Goal: Transaction & Acquisition: Register for event/course

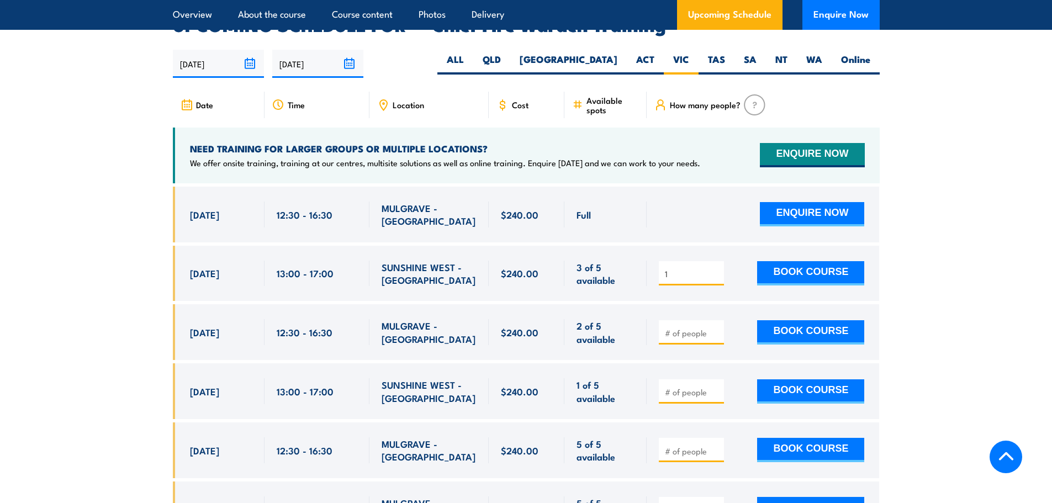
click at [717, 268] on input "1" at bounding box center [692, 273] width 55 height 11
type input "2"
click at [717, 268] on input "2" at bounding box center [692, 273] width 55 height 11
click at [803, 261] on button "BOOK COURSE" at bounding box center [810, 273] width 107 height 24
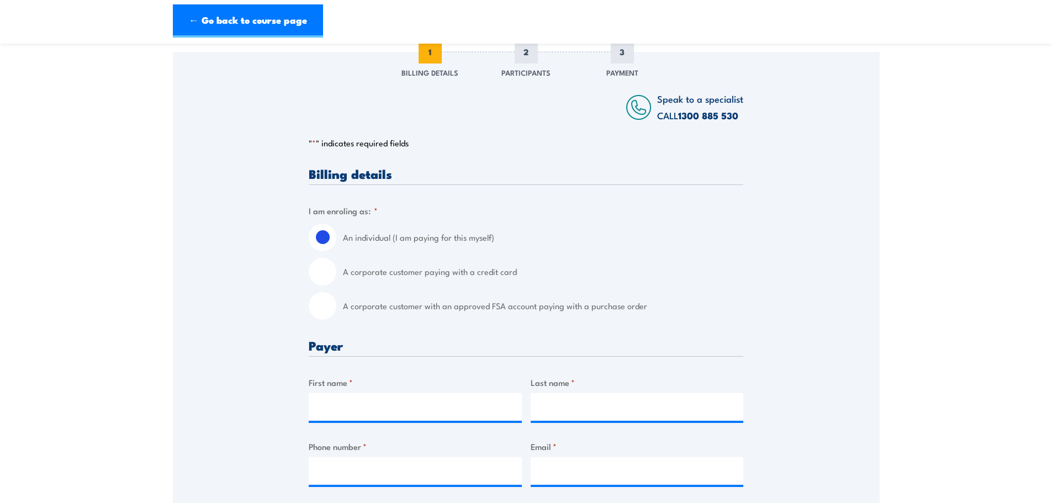
scroll to position [140, 0]
click at [328, 299] on input "A corporate customer with an approved FSA account paying with a purchase order" at bounding box center [323, 306] width 28 height 28
radio input "true"
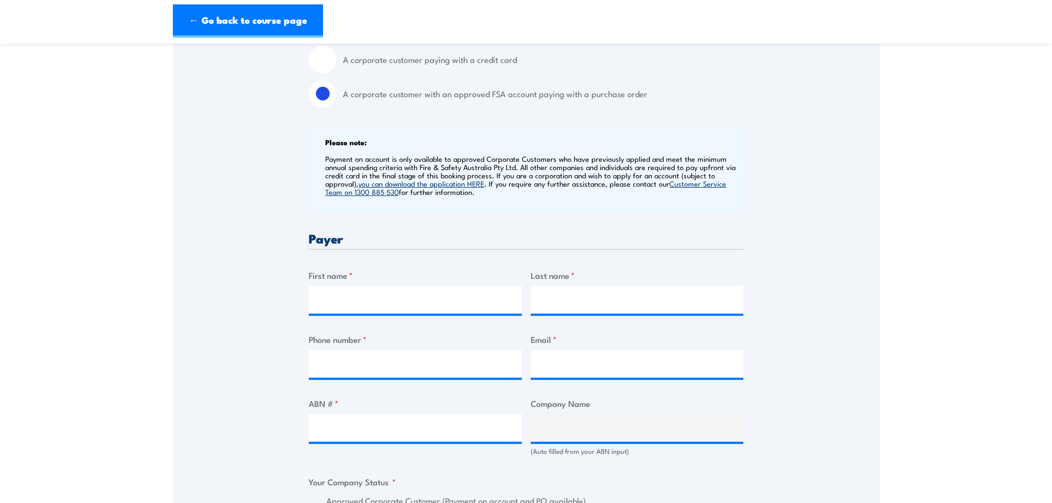
scroll to position [356, 0]
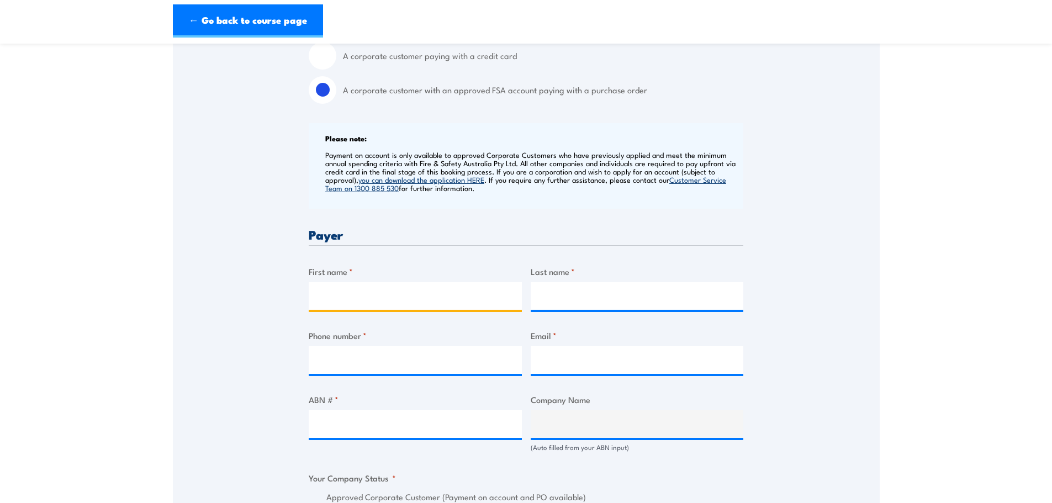
click at [328, 299] on input "First name *" at bounding box center [415, 296] width 213 height 28
type input "Daniel"
type input "Bozicevic"
type input "0414380386"
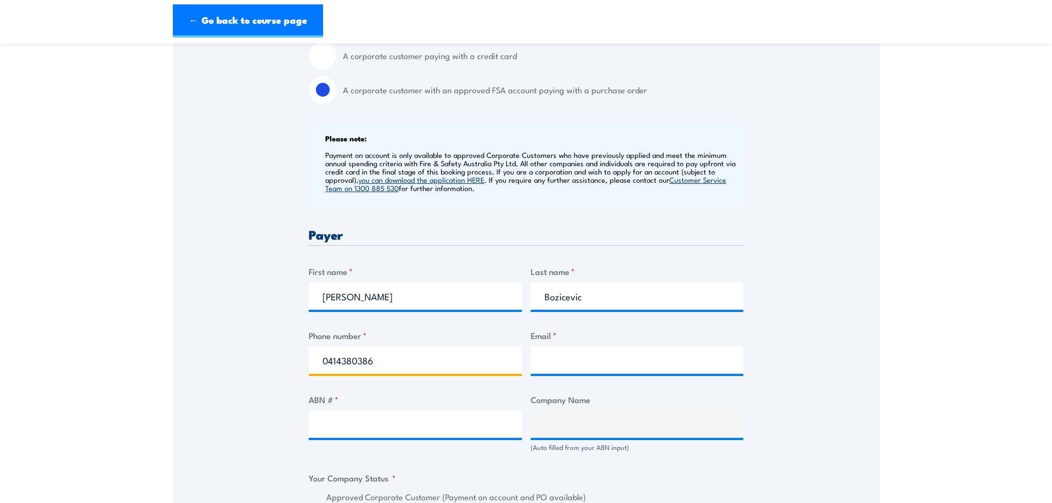
type input "daniel.bozicevic1@teamglobalexp.com"
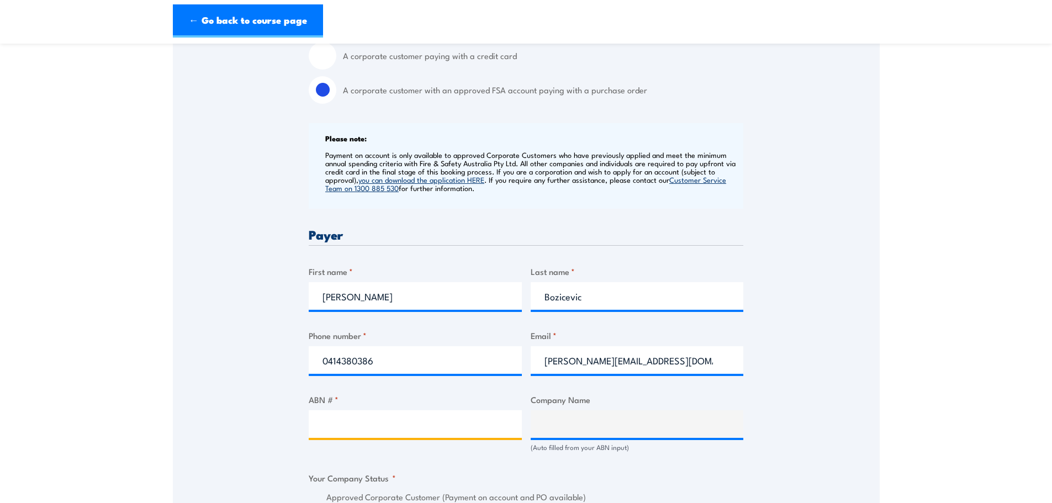
click at [400, 431] on input "ABN # *" at bounding box center [415, 424] width 213 height 28
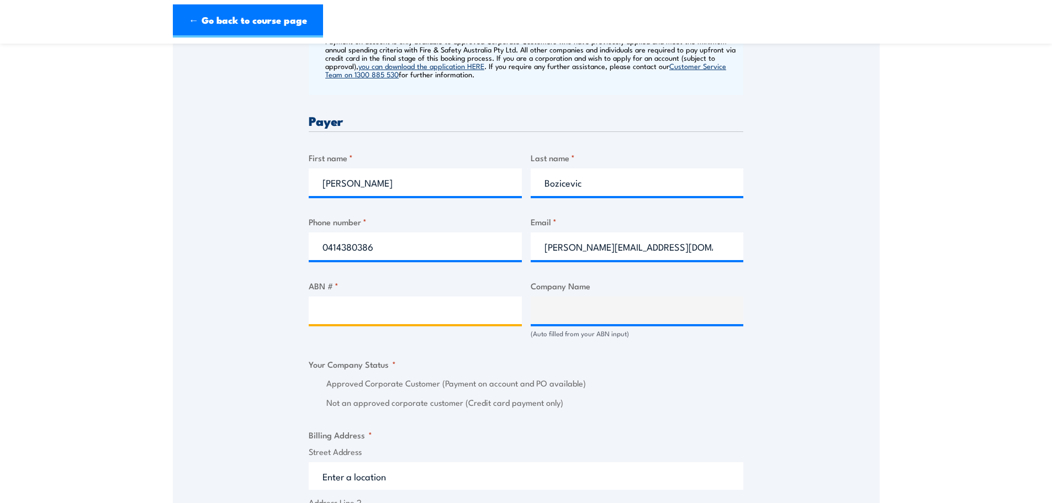
scroll to position [470, 0]
paste input "15 084 157 666"
type input "15 084 157 666"
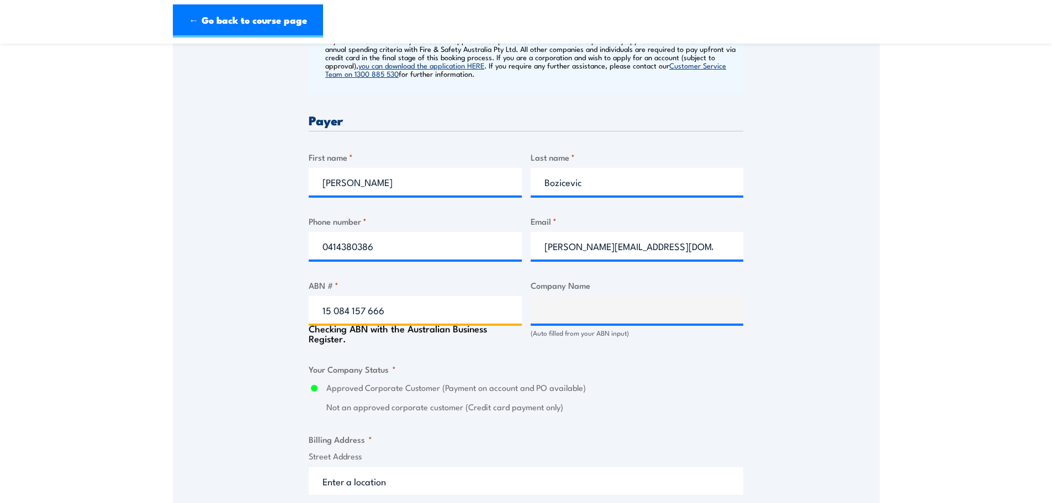
type input "TEAM GLOBAL EXPRESS PTY LTD"
radio input "true"
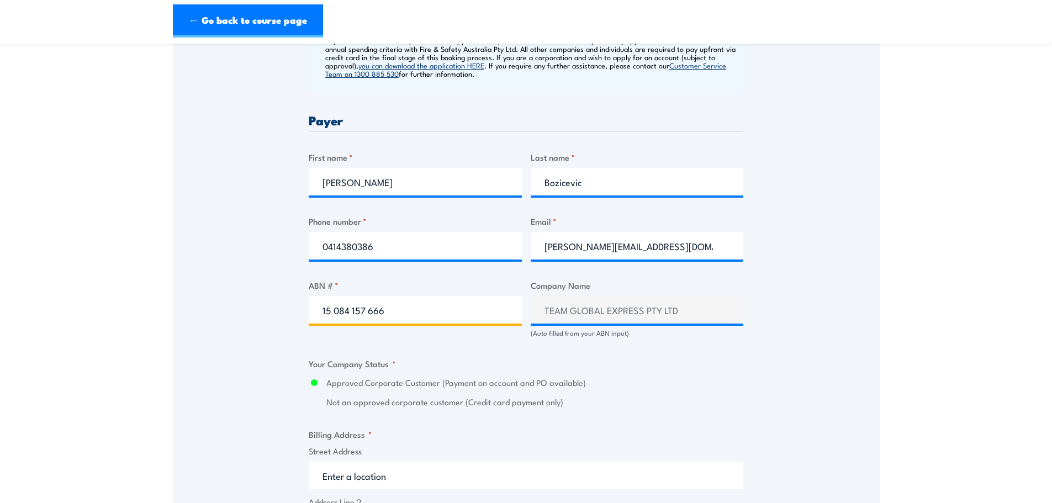
type input "15 084 157 666"
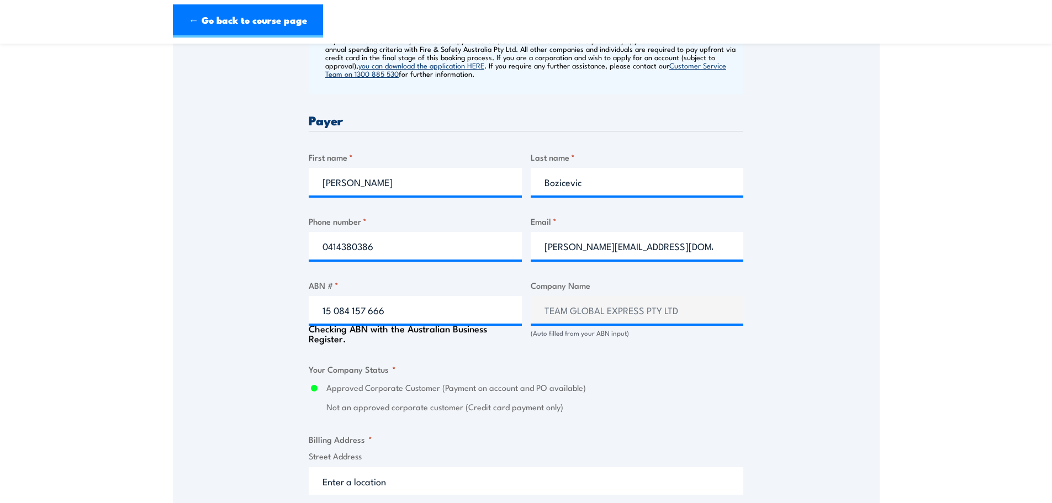
click at [553, 350] on div "Billing details I am enroling as: * An individual (I am paying for this myself)…" at bounding box center [526, 410] width 435 height 1147
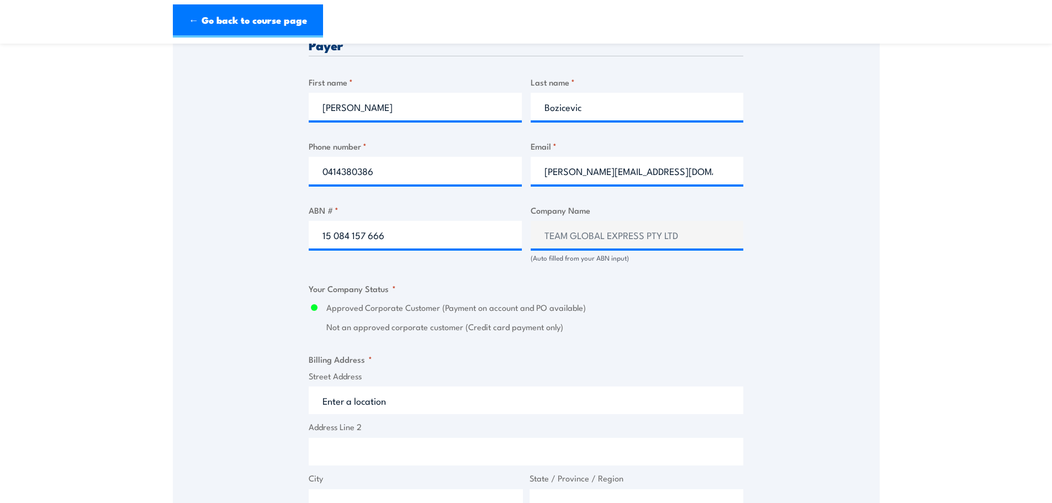
scroll to position [670, 0]
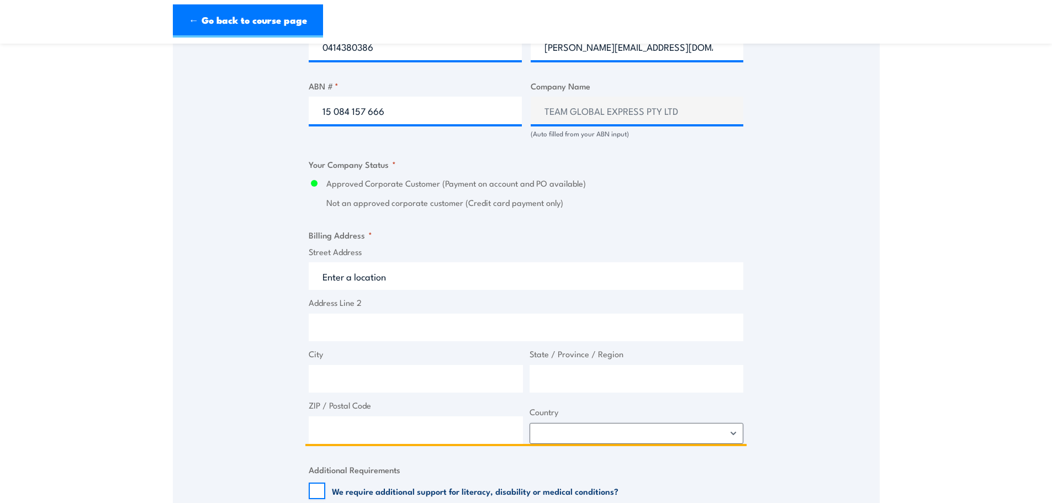
click at [466, 283] on input "Street Address" at bounding box center [526, 276] width 435 height 28
type input "1"
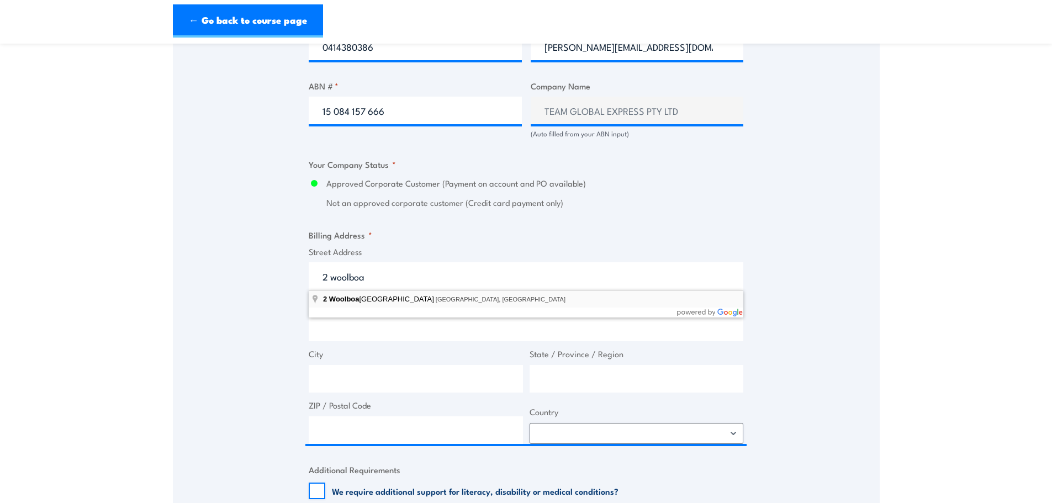
type input "2 Woolboard Road, Port Melbourne VIC, Australia"
type input "2 Woolboard Rd"
type input "Port Melbourne"
type input "Victoria"
type input "3207"
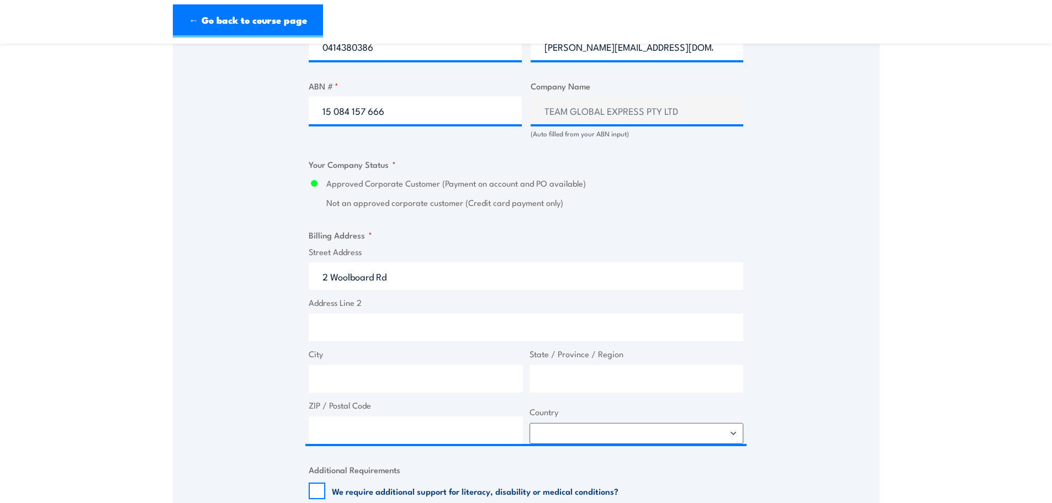
select select "Australia"
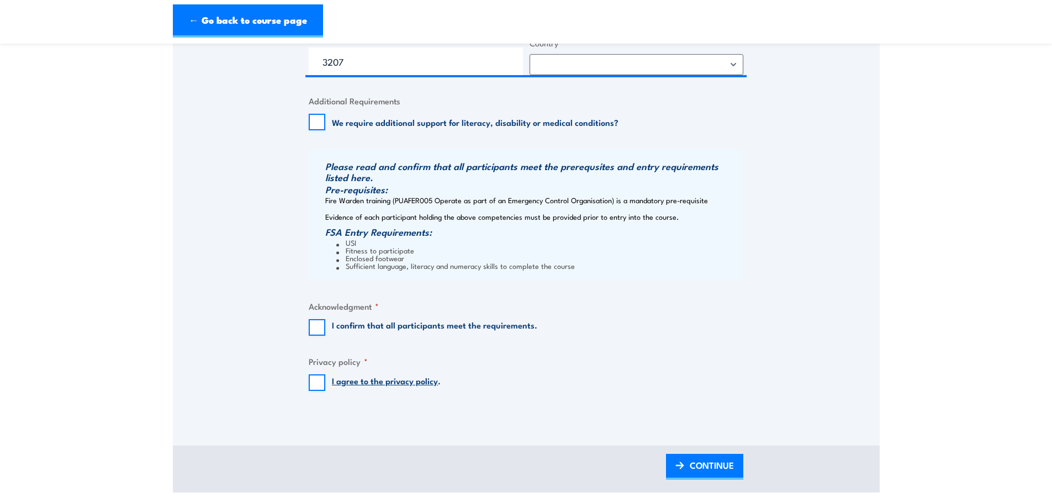
scroll to position [1040, 0]
click at [317, 323] on input "I confirm that all participants meet the requirements." at bounding box center [317, 326] width 17 height 17
checkbox input "true"
click at [315, 381] on input "I agree to the privacy policy ." at bounding box center [317, 381] width 17 height 17
checkbox input "true"
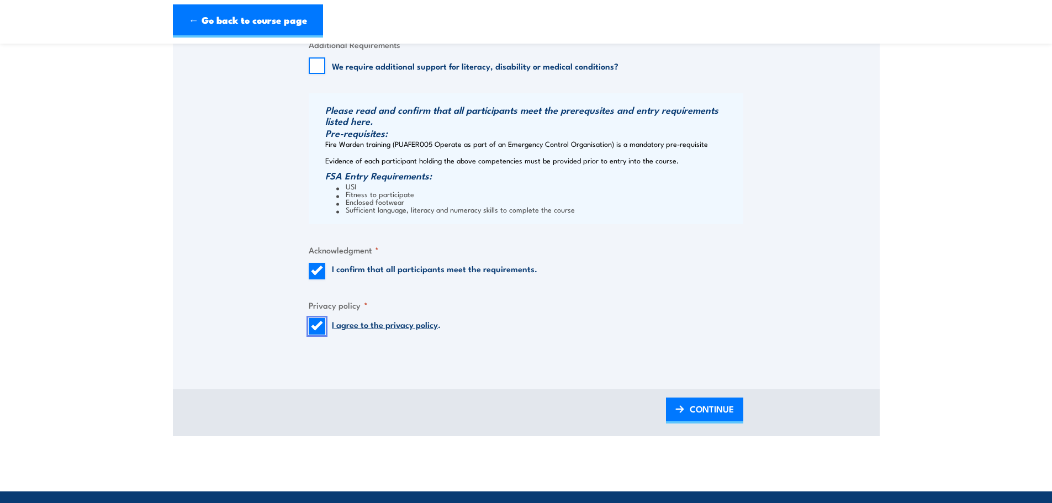
scroll to position [1095, 0]
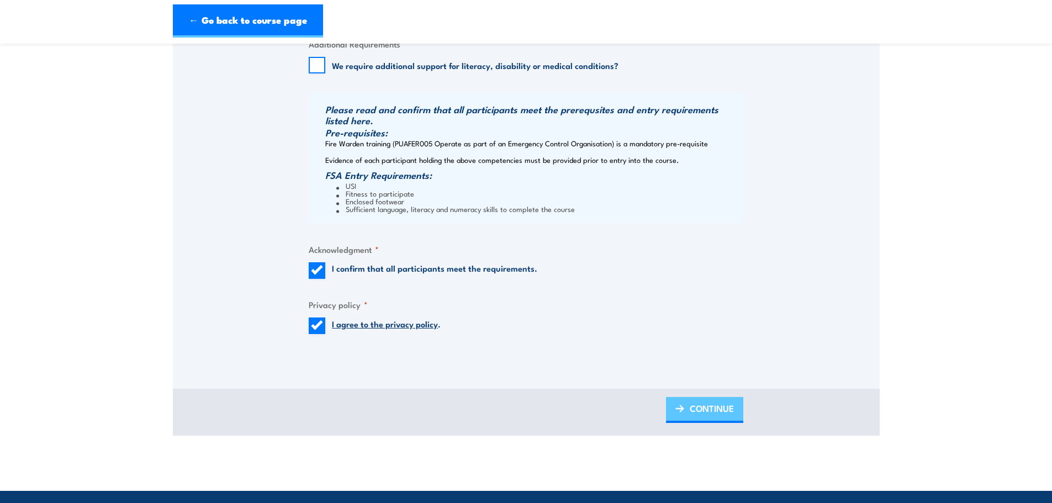
click at [726, 410] on span "CONTINUE" at bounding box center [712, 408] width 44 height 29
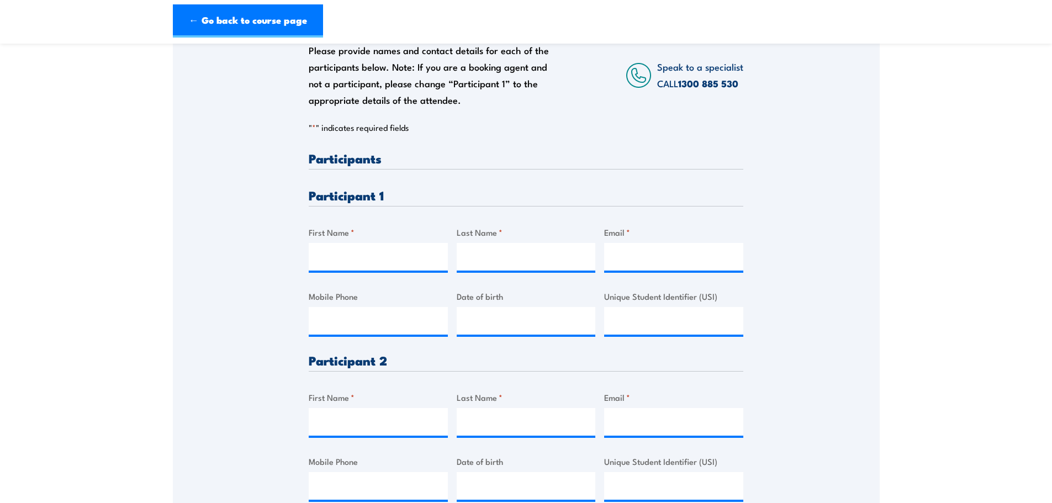
scroll to position [189, 0]
click at [361, 246] on input "First Name *" at bounding box center [378, 257] width 139 height 28
type input "Ryan"
type input "Langmaid"
click at [645, 255] on input "Email *" at bounding box center [673, 257] width 139 height 28
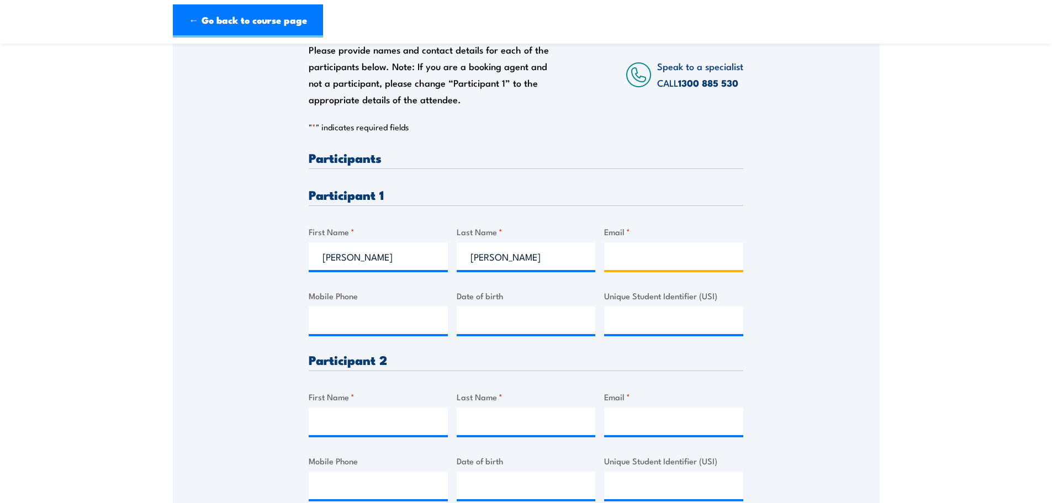
paste input "ryan.langmaid@teamglobalexp.com"
type input "ryan.langmaid@teamglobalexp.com"
click at [392, 314] on input "Mobile Phone" at bounding box center [378, 321] width 139 height 28
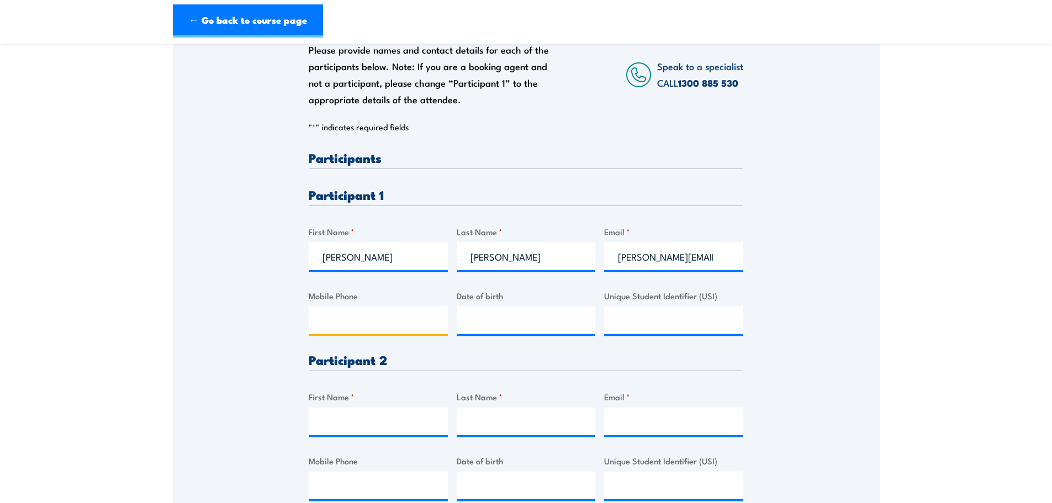
paste input "+61 438 494 867"
type input "+61 438 494 867"
type input "__/__/____"
click at [504, 314] on input "__/__/____" at bounding box center [526, 321] width 139 height 28
type input "__/__/____"
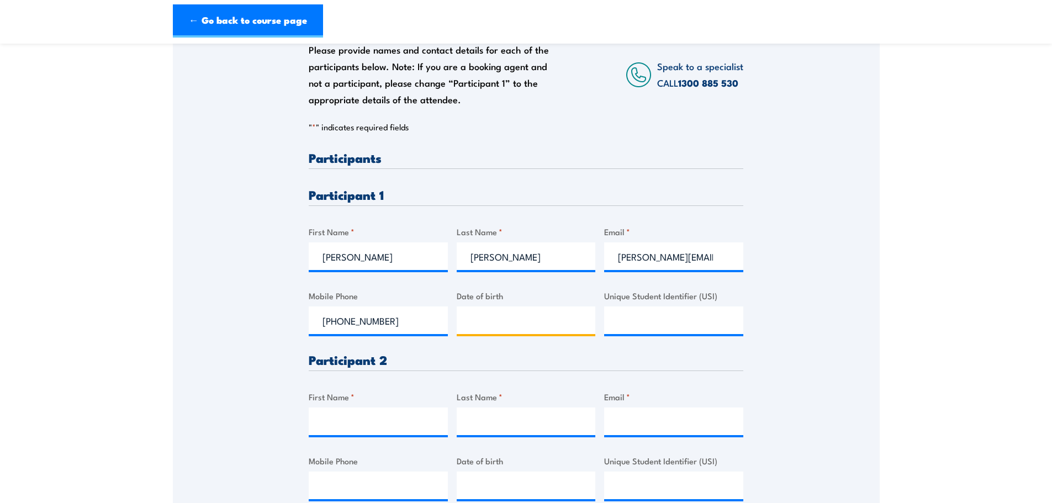
type input "__/__/____"
type input "13/09/1992"
click at [547, 328] on input "13/09/1992" at bounding box center [526, 321] width 139 height 28
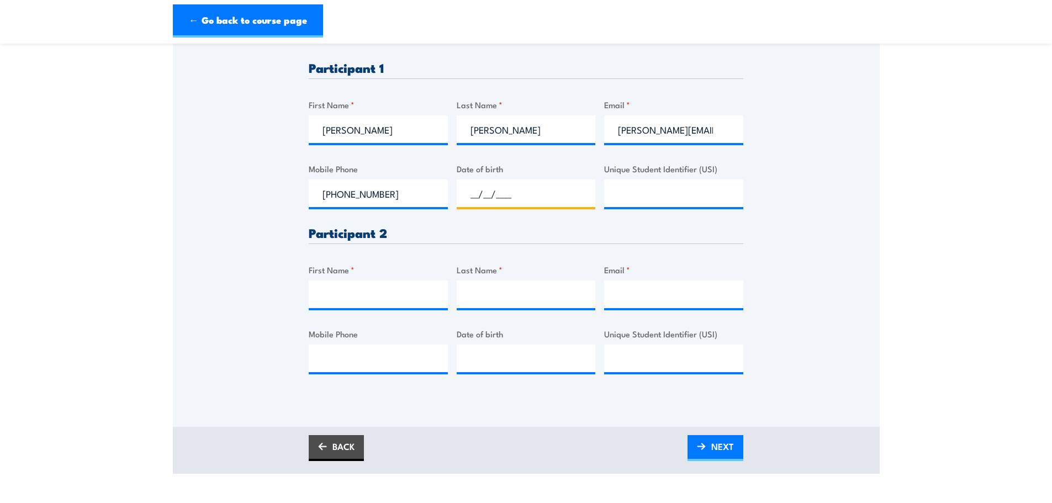
scroll to position [317, 0]
type input "__/__/____"
click at [533, 362] on input "__/__/____" at bounding box center [526, 358] width 139 height 28
paste input "13/09/1992"
type input "13/09/1992"
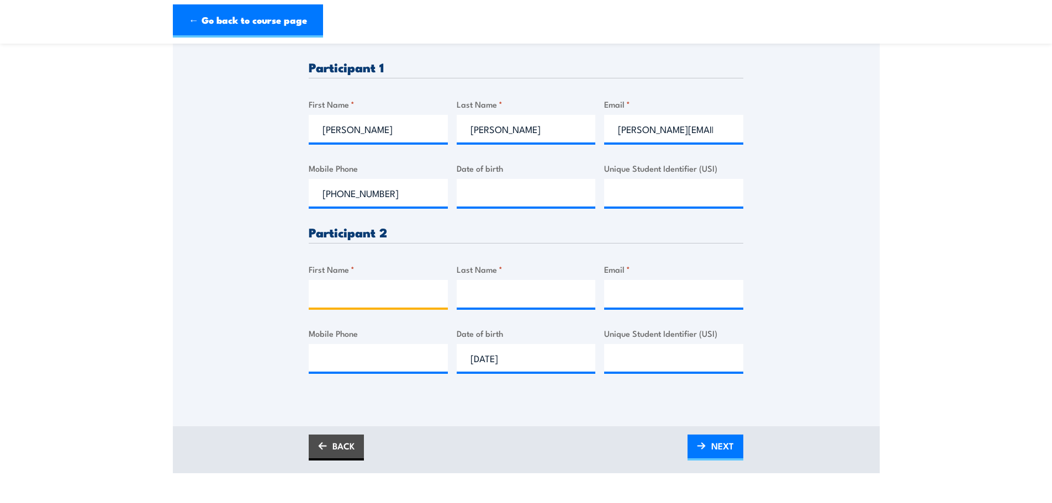
click at [404, 293] on input "First Name *" at bounding box center [378, 294] width 139 height 28
click at [394, 289] on input "Prat" at bounding box center [378, 294] width 139 height 28
paste input "yush Gondesi"
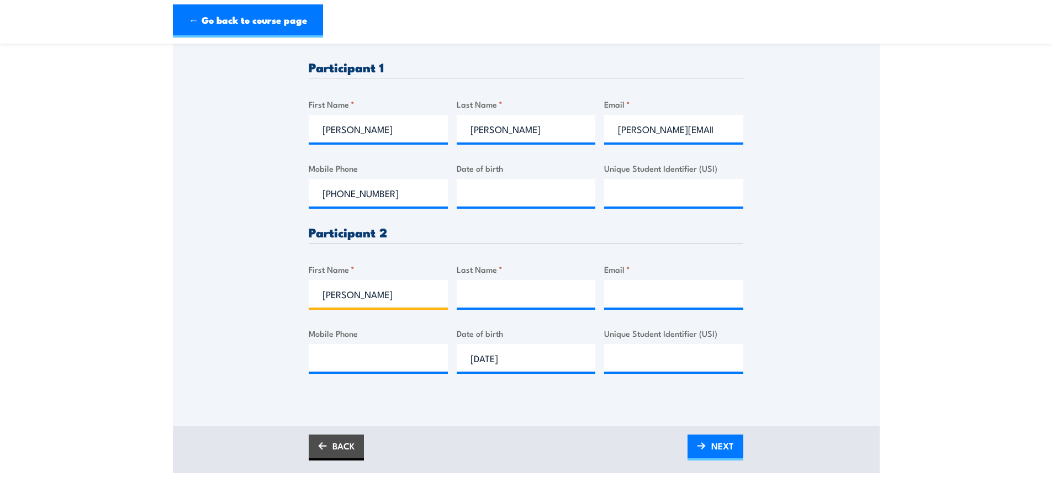
drag, startPoint x: 399, startPoint y: 294, endPoint x: 362, endPoint y: 301, distance: 37.6
click at [362, 301] on input "Pratyush Gondesi" at bounding box center [378, 294] width 139 height 28
type input "Pratyush"
click at [490, 285] on input "Last Name *" at bounding box center [526, 294] width 139 height 28
paste input "Gondesi"
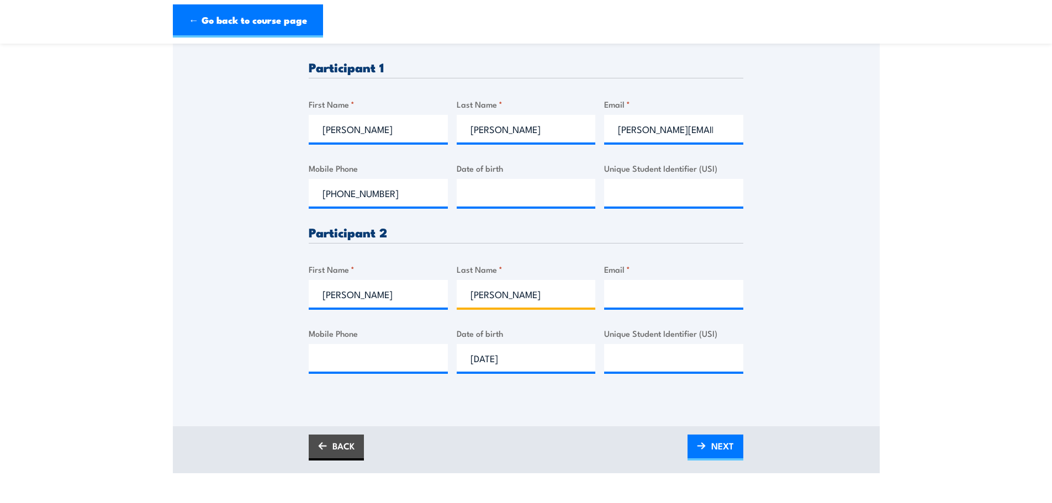
type input "Gondesi"
click at [618, 291] on input "Email *" at bounding box center [673, 294] width 139 height 28
paste input "pratyush.gondesi@teamglobalexp.com"
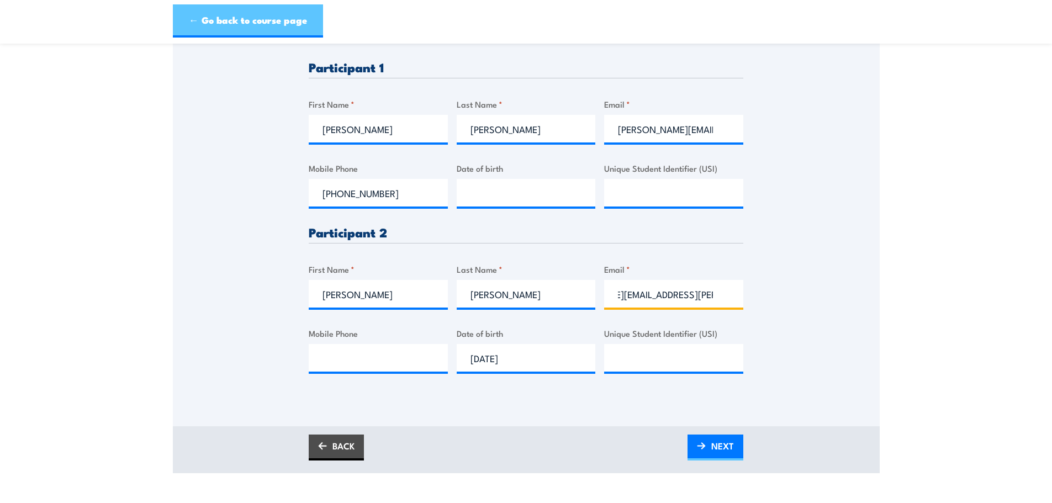
type input "pratyush.gondesi@teamglobalexp.com"
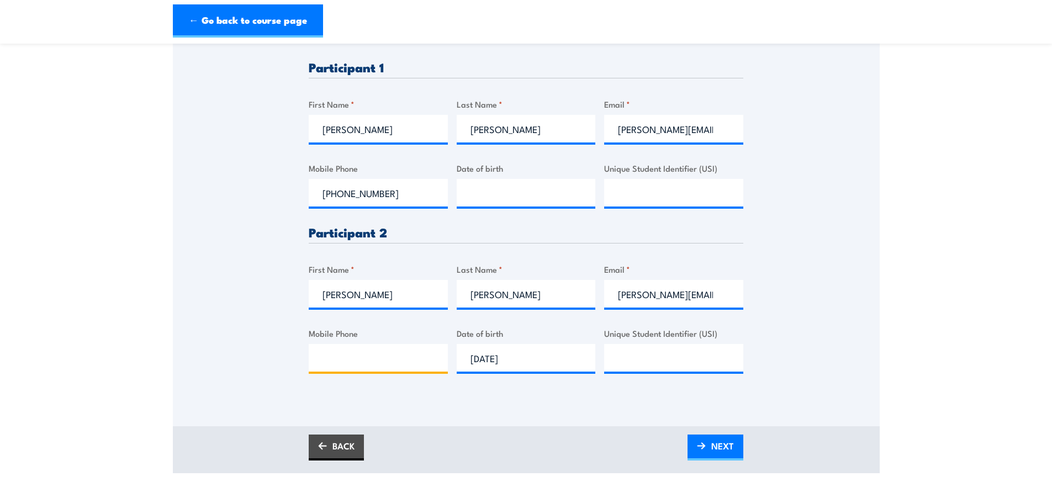
click at [352, 369] on input "Mobile Phone" at bounding box center [378, 358] width 139 height 28
type input "-"
type input "0404211309"
type input "__/__/____"
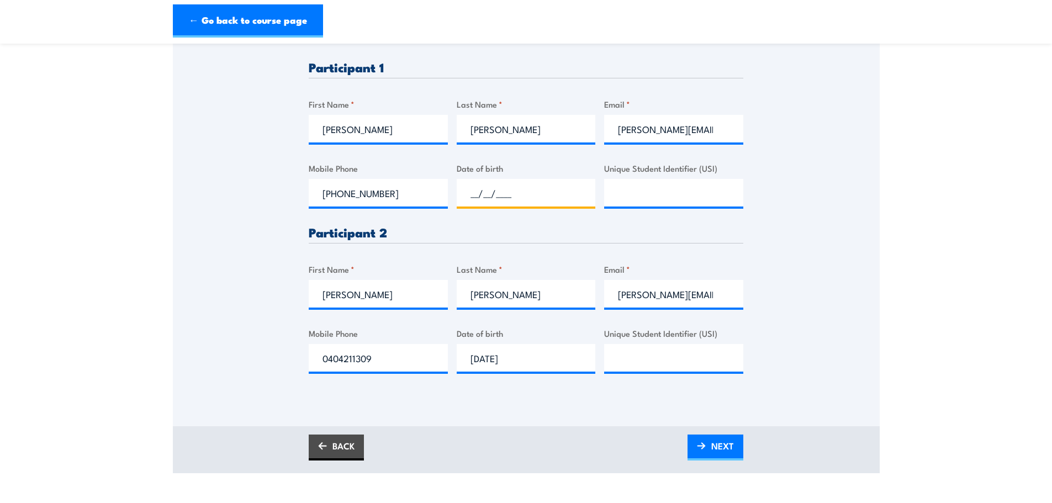
click at [512, 197] on input "__/__/____" at bounding box center [526, 193] width 139 height 28
